Goal: Information Seeking & Learning: Find specific fact

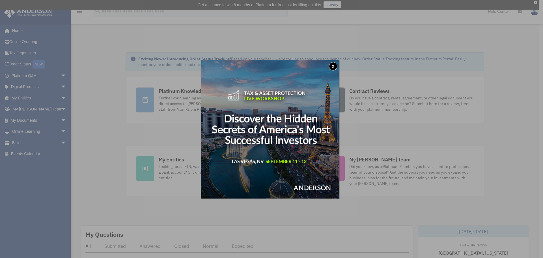
click at [335, 66] on button "x" at bounding box center [333, 66] width 8 height 8
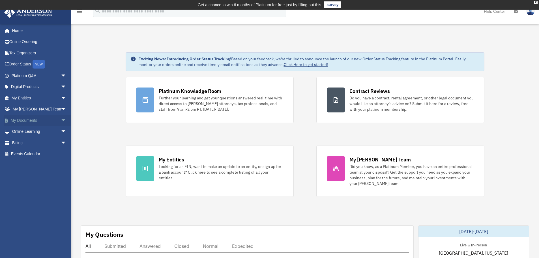
click at [39, 119] on link "My Documents arrow_drop_down" at bounding box center [39, 120] width 71 height 11
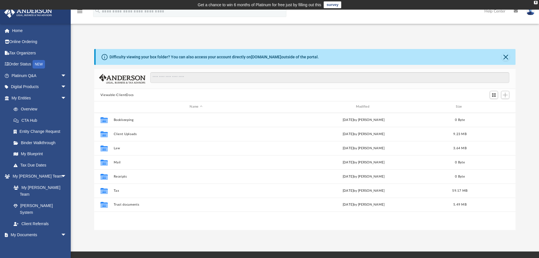
scroll to position [124, 417]
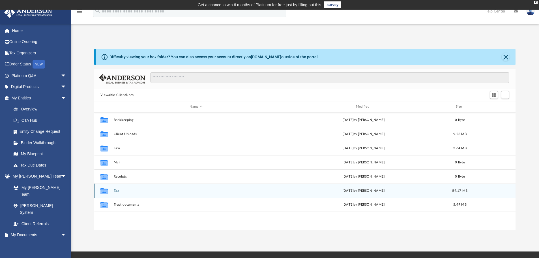
click at [128, 189] on button "Tax" at bounding box center [195, 191] width 165 height 4
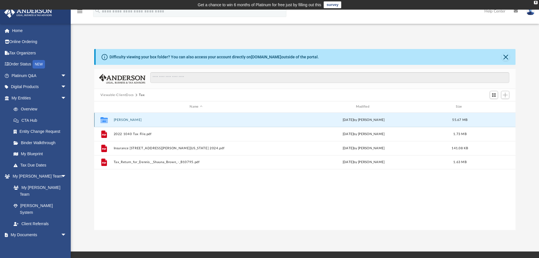
click at [120, 119] on button "[PERSON_NAME]" at bounding box center [195, 120] width 165 height 4
click at [121, 120] on button "2024" at bounding box center [195, 120] width 165 height 4
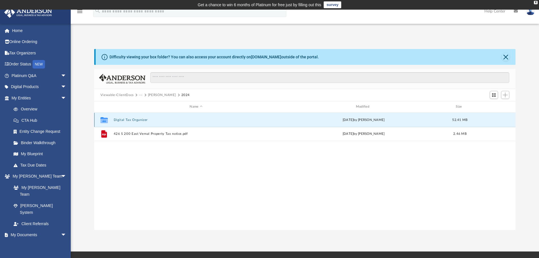
click at [118, 120] on button "Digital Tax Organizer" at bounding box center [195, 120] width 165 height 4
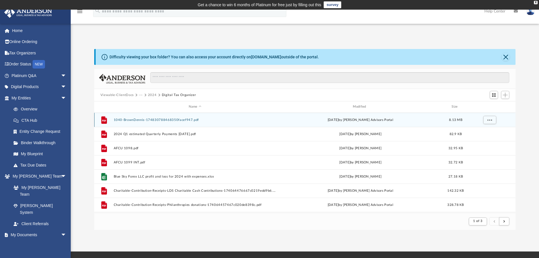
scroll to position [107, 417]
click at [105, 121] on icon "grid" at bounding box center [104, 120] width 4 height 2
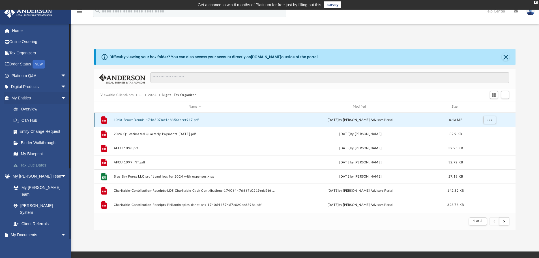
click at [37, 165] on link "Tax Due Dates" at bounding box center [41, 164] width 67 height 11
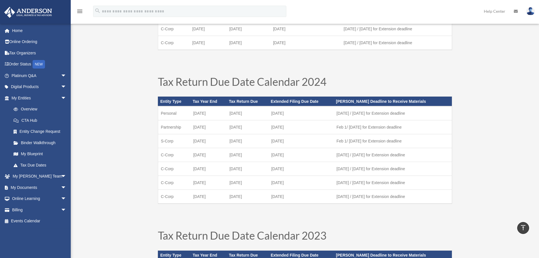
scroll to position [141, 0]
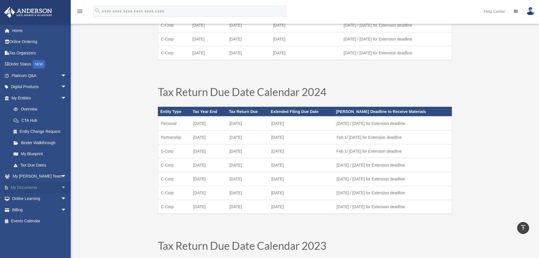
click at [27, 189] on link "My Documents arrow_drop_down" at bounding box center [39, 187] width 71 height 11
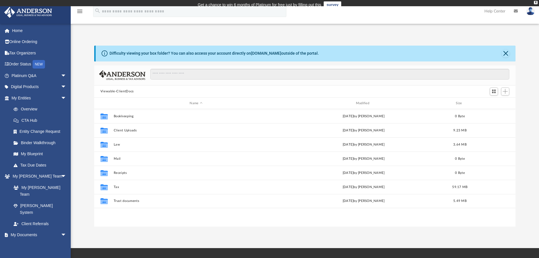
scroll to position [124, 417]
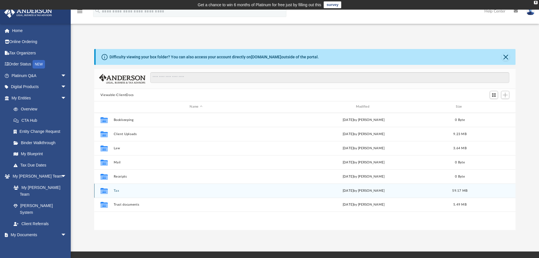
click at [105, 191] on icon "grid" at bounding box center [103, 190] width 7 height 6
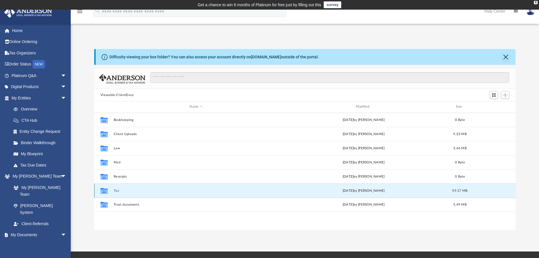
click at [114, 190] on button "Tax" at bounding box center [195, 191] width 165 height 4
